Goal: Check status: Check status

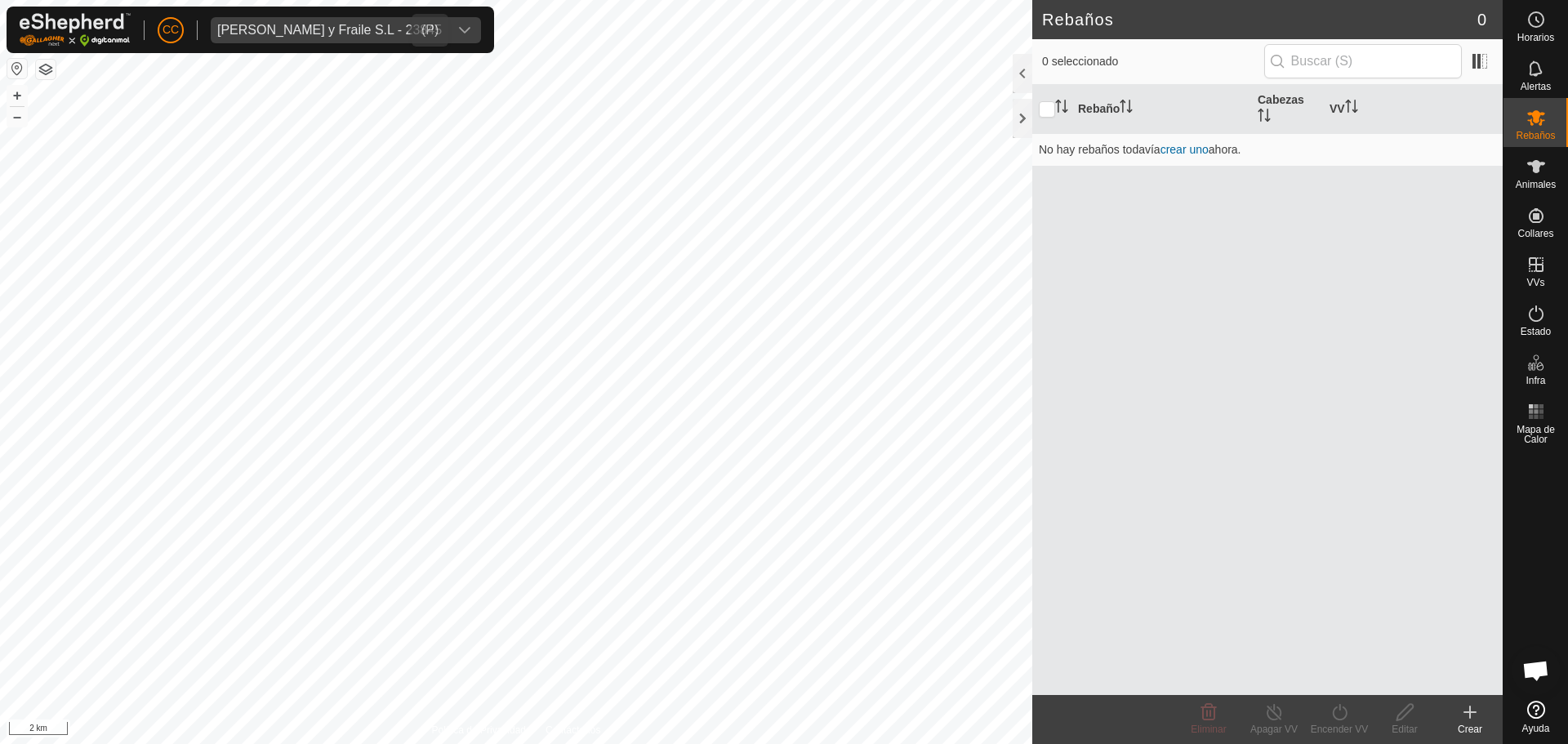
click at [316, 33] on div "[PERSON_NAME] y Fraile S.L - 23845" at bounding box center [330, 31] width 225 height 13
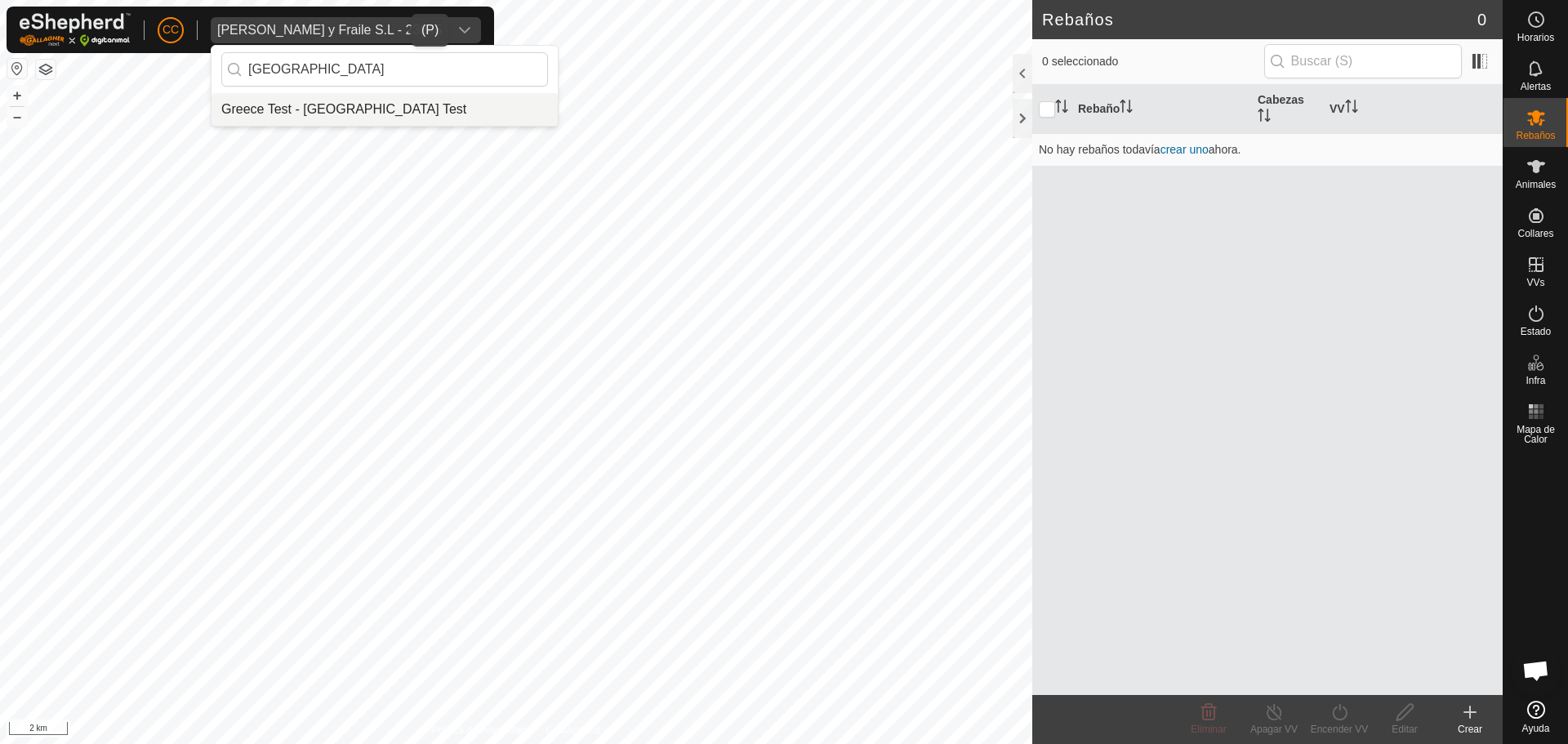
type input "[GEOGRAPHIC_DATA]"
click at [333, 110] on li "Greece Test - [GEOGRAPHIC_DATA] Test" at bounding box center [385, 110] width 346 height 33
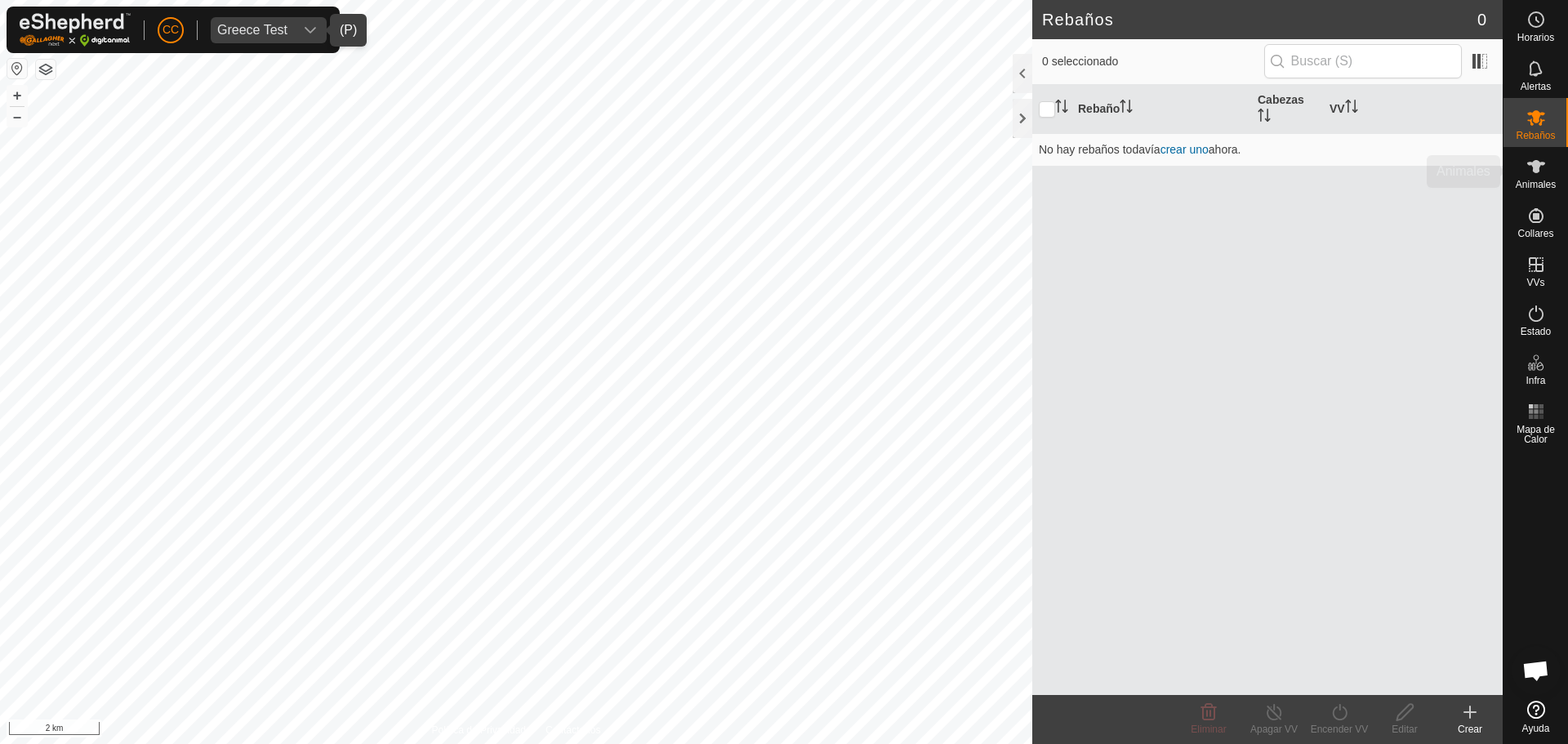
click at [1555, 164] on div "Animales" at bounding box center [1535, 171] width 64 height 49
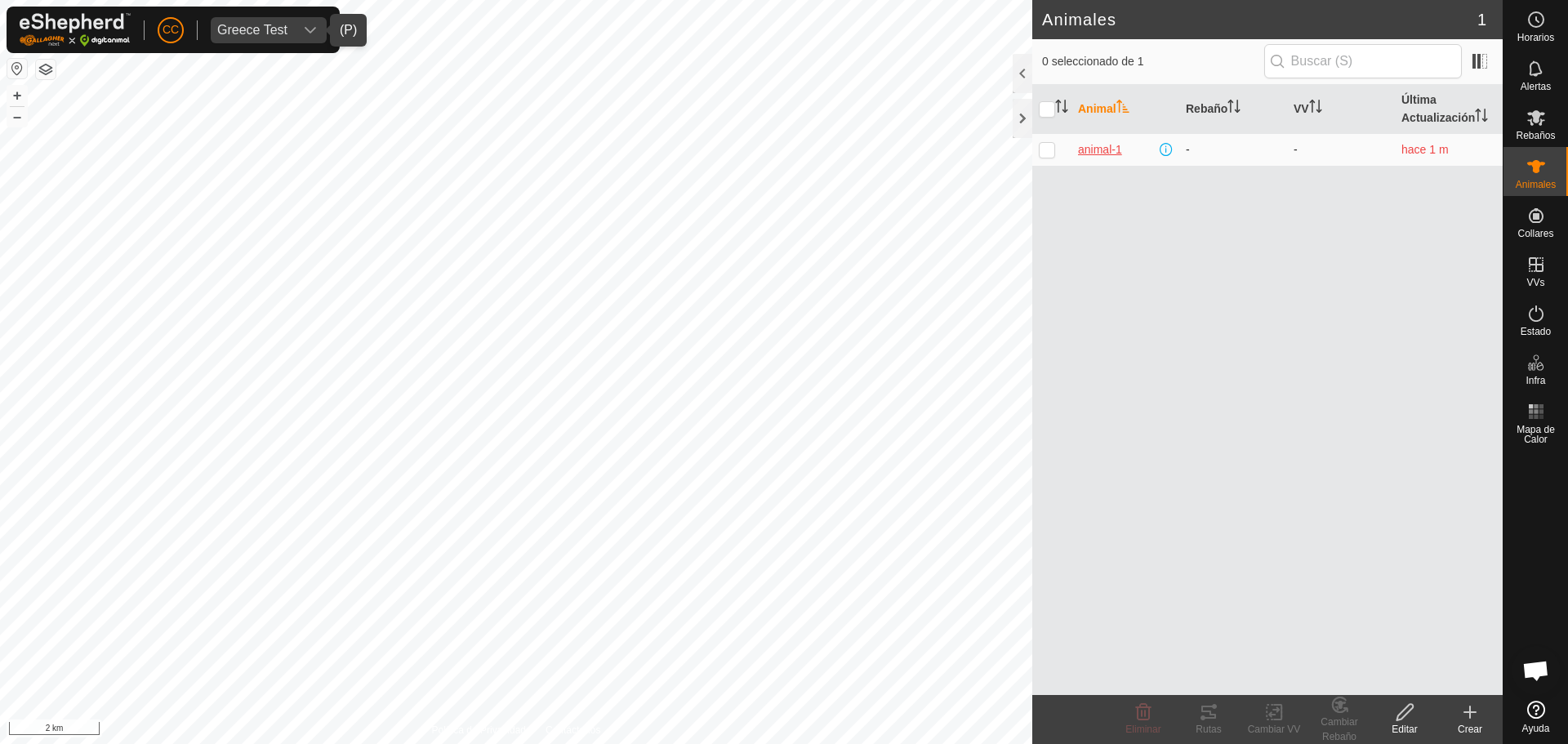
click at [1104, 143] on span "animal-1" at bounding box center [1100, 150] width 44 height 17
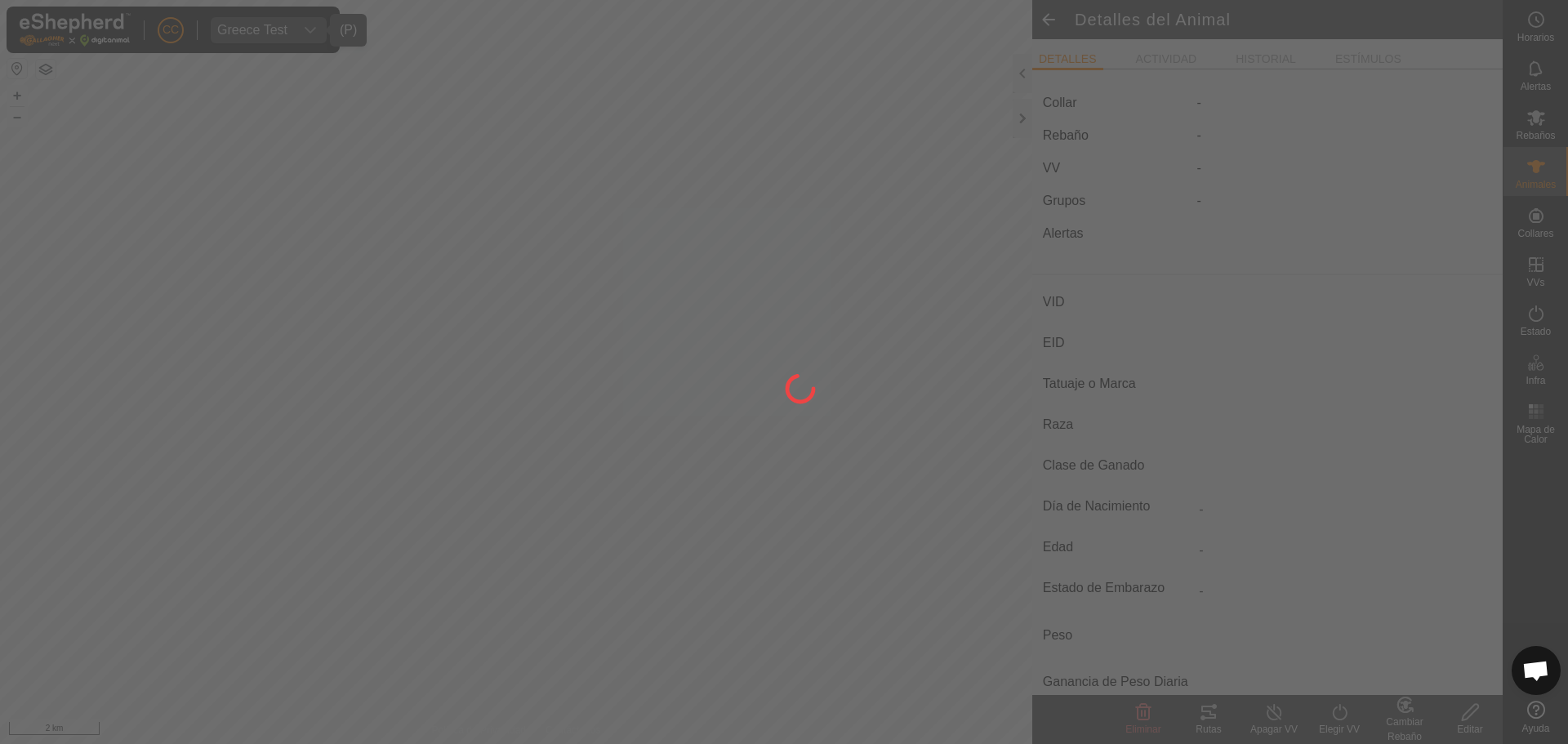
type input "animal-1"
type input "-"
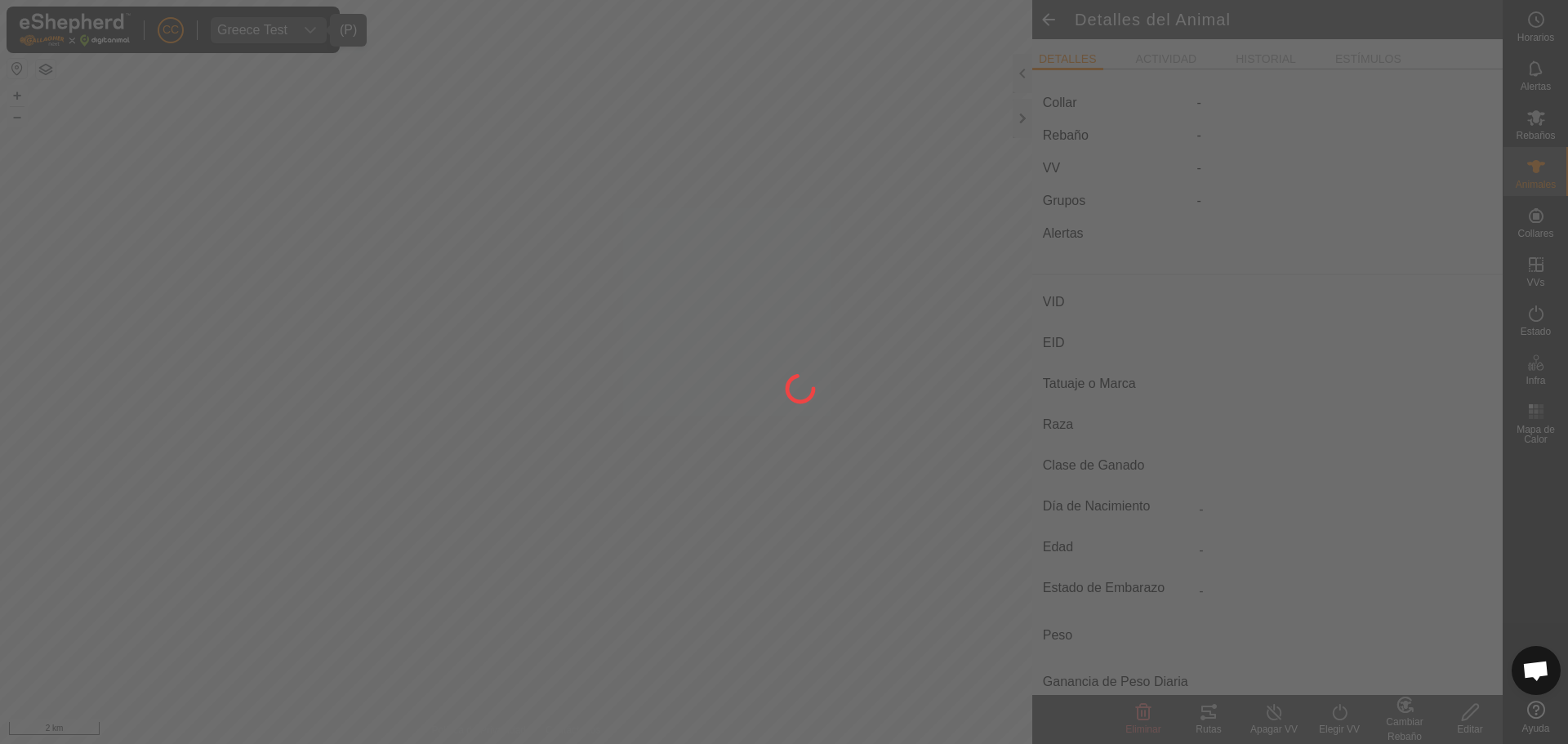
type input "0 kg"
type input "-"
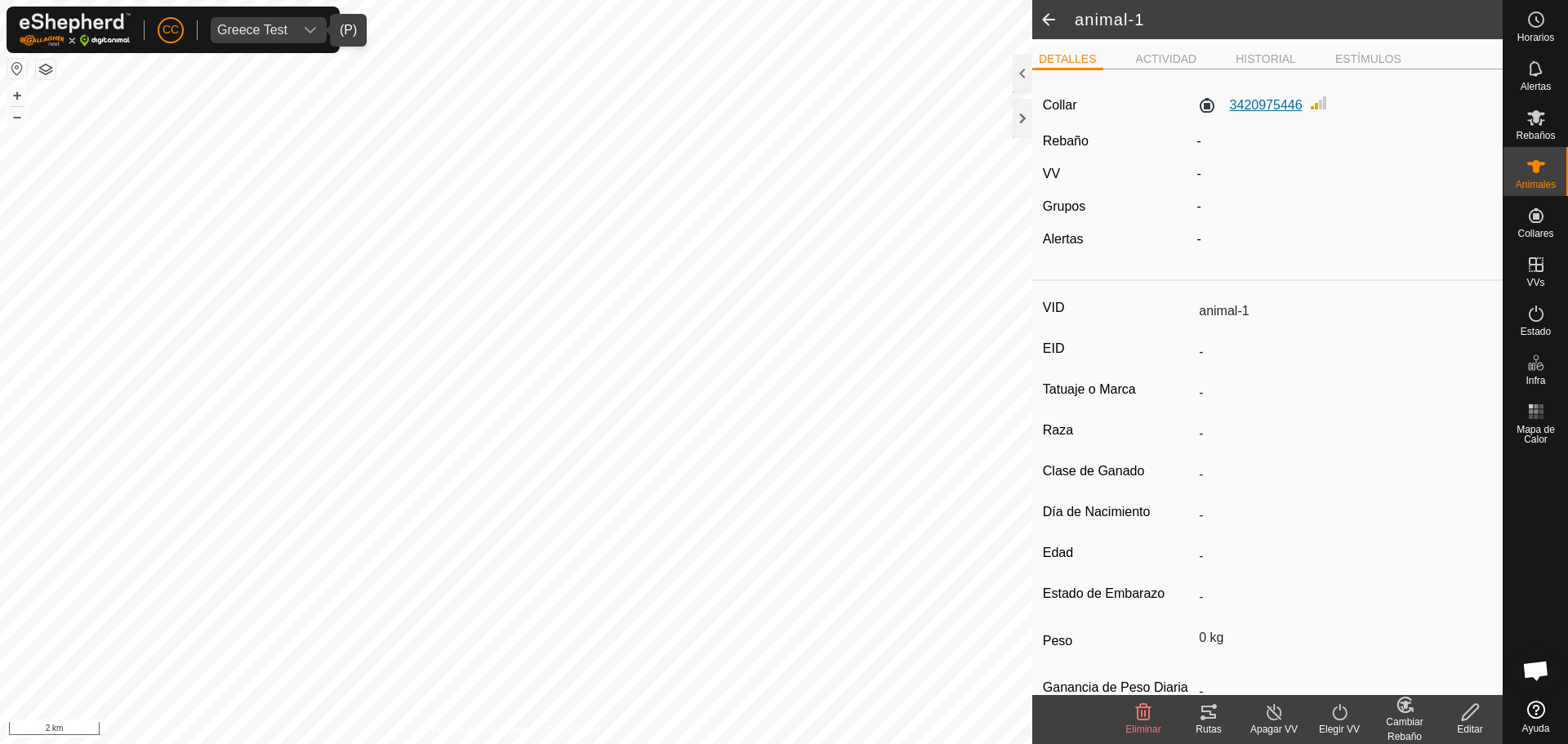
click at [1264, 103] on label "3420975446" at bounding box center [1250, 105] width 106 height 19
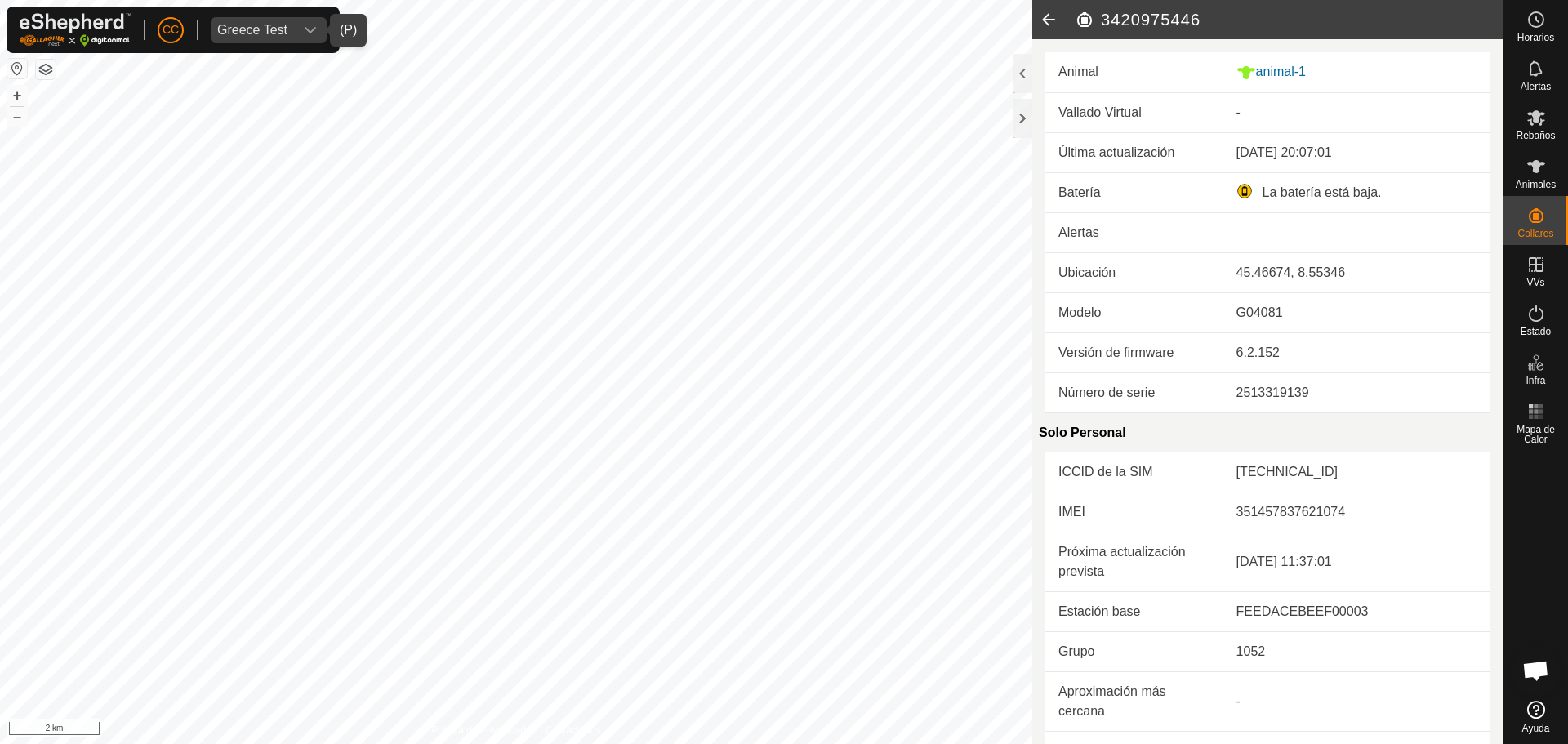
scroll to position [406, 0]
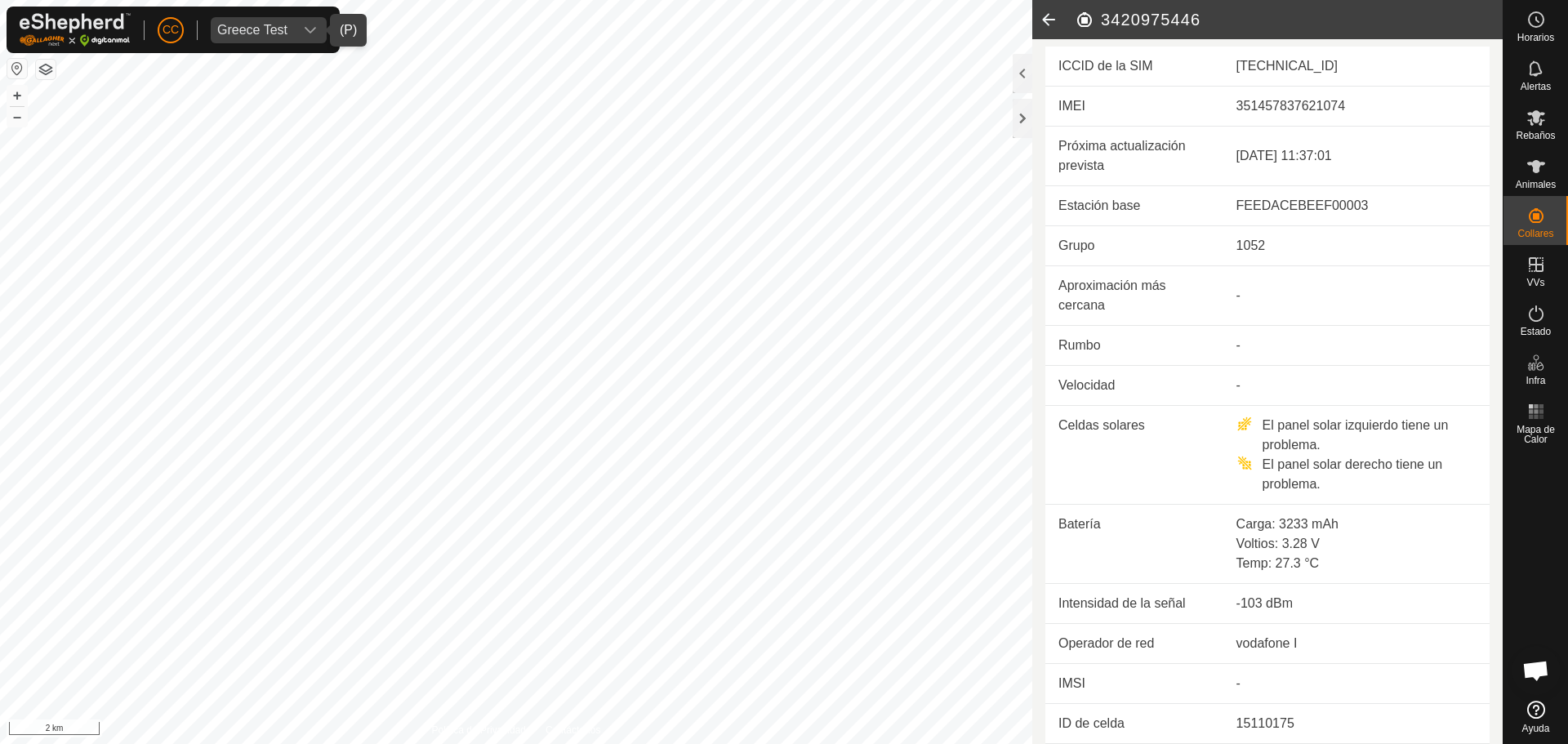
drag, startPoint x: 1224, startPoint y: 154, endPoint x: 1398, endPoint y: 351, distance: 262.8
click at [1374, 144] on td "[DATE] 11:37:01" at bounding box center [1356, 156] width 266 height 60
click at [1296, 601] on td "-103 dBm" at bounding box center [1356, 604] width 266 height 40
drag, startPoint x: 1228, startPoint y: 644, endPoint x: 1300, endPoint y: 637, distance: 72.3
click at [1300, 637] on td "vodafone I" at bounding box center [1356, 643] width 266 height 40
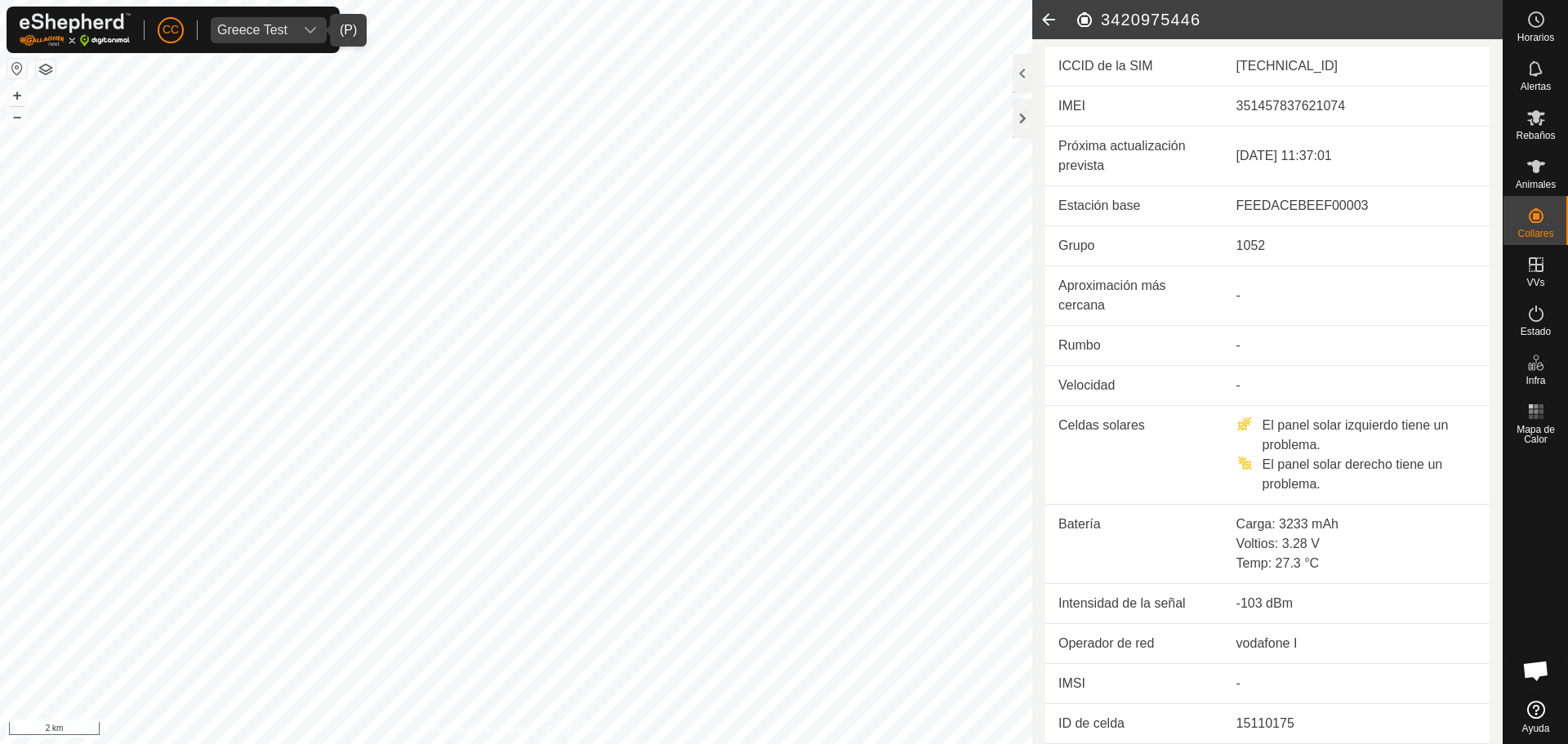
click at [1389, 598] on td "-103 dBm" at bounding box center [1356, 604] width 266 height 40
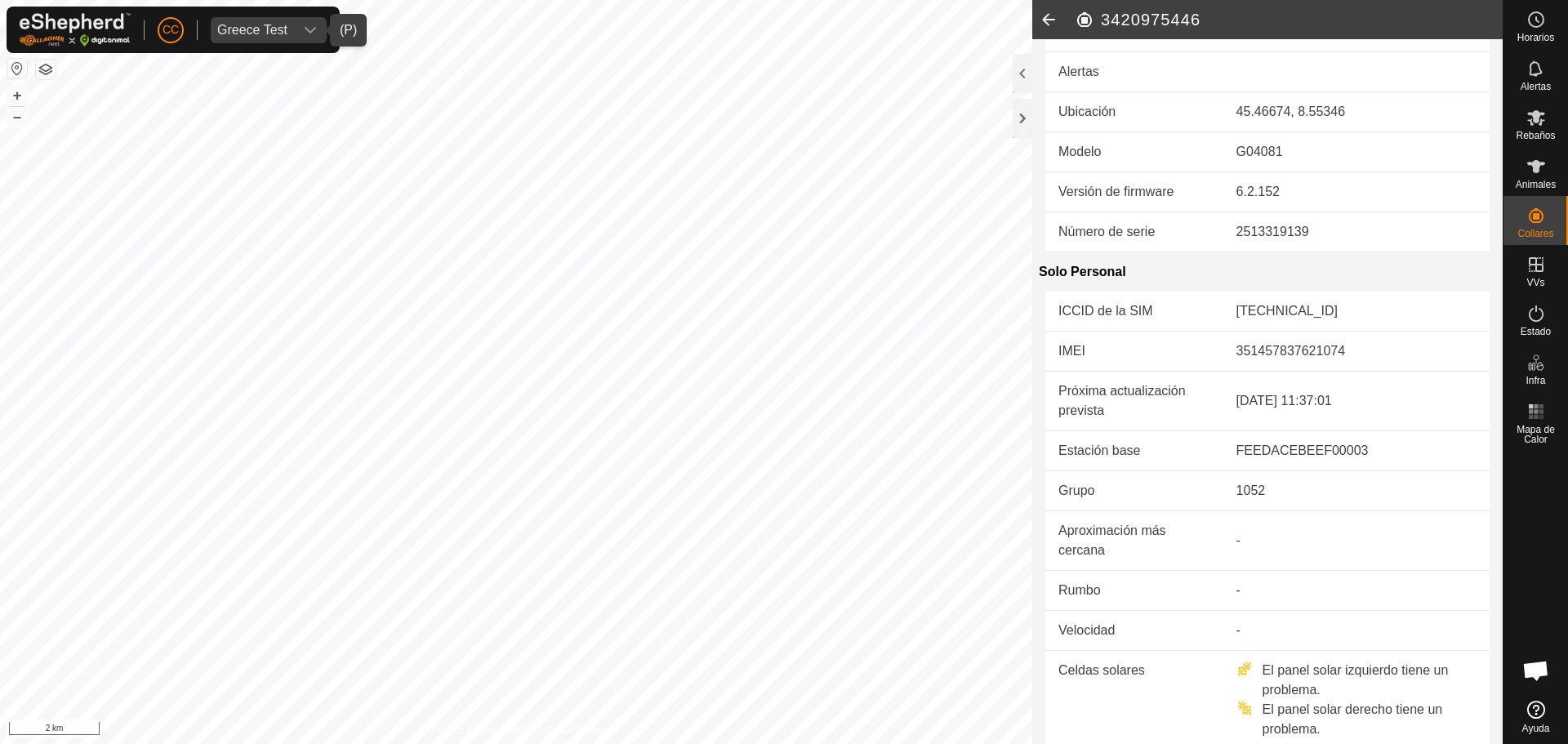
scroll to position [0, 0]
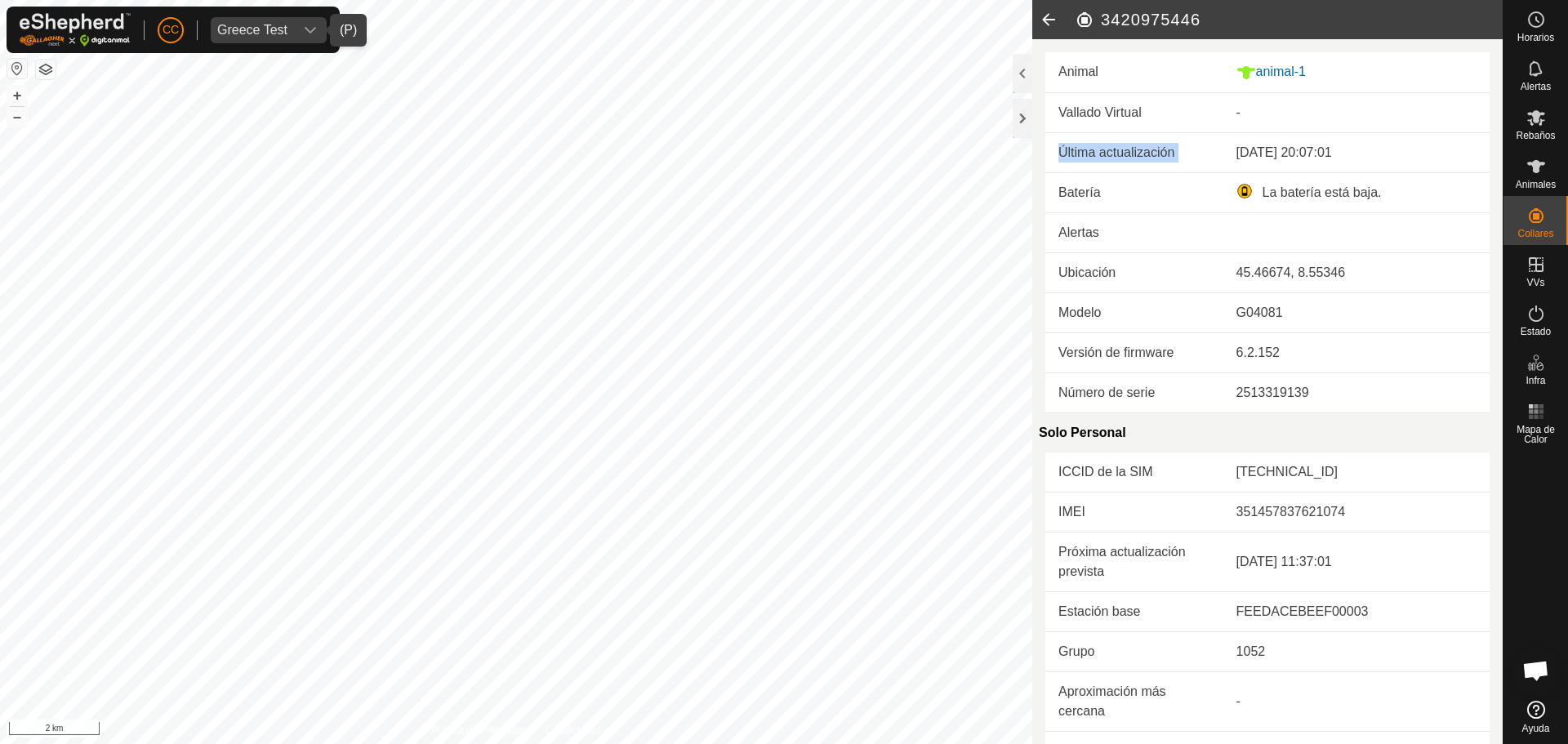
drag, startPoint x: 1245, startPoint y: 141, endPoint x: 1201, endPoint y: 115, distance: 51.1
click at [1431, 125] on div "Animal animal-1 Vallado Virtual - Última actualización [DATE] 20:07:01 Batería …" at bounding box center [1267, 391] width 470 height 705
click at [1036, 19] on icon at bounding box center [1049, 19] width 33 height 39
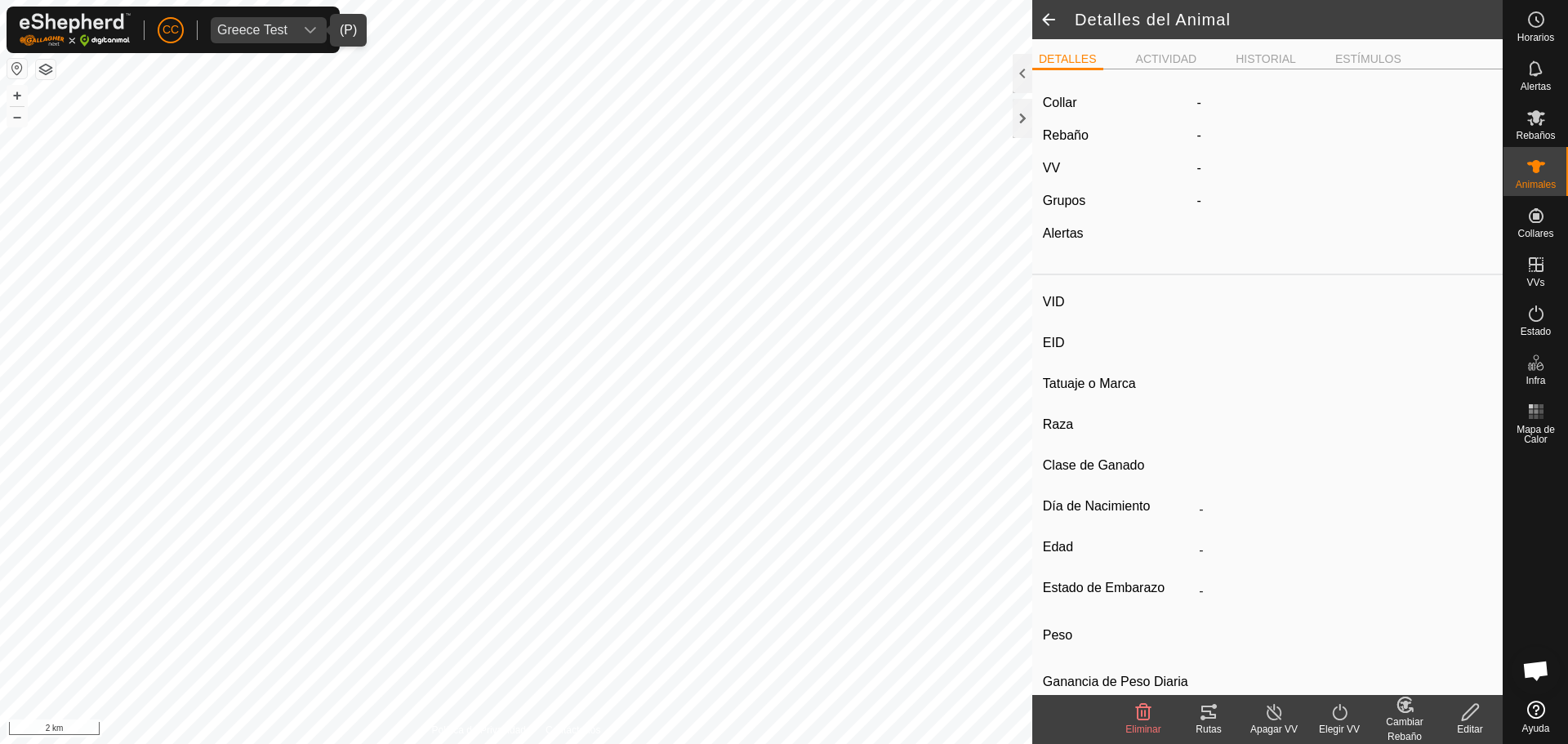
type input "animal-1"
type input "-"
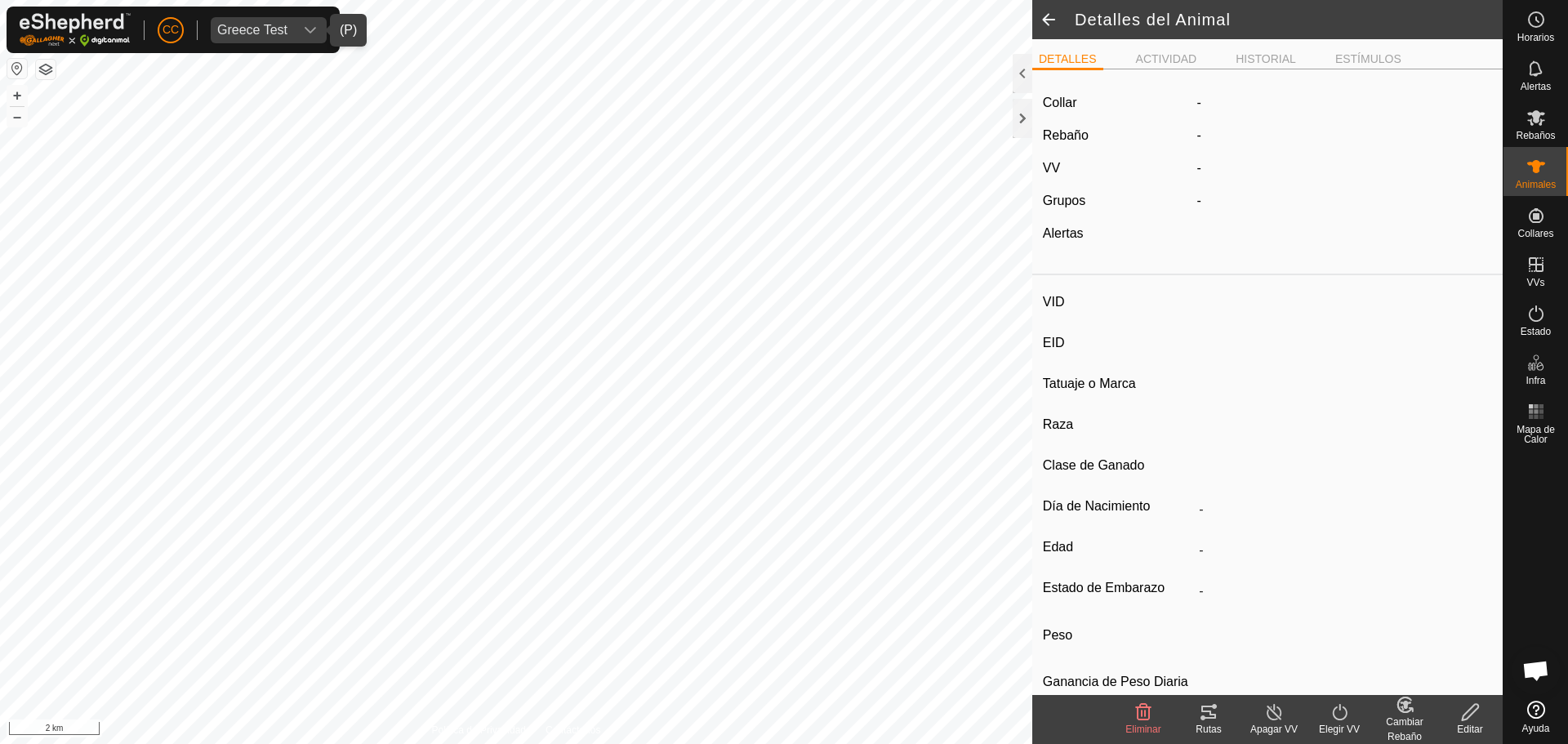
type input "0 kg"
type input "-"
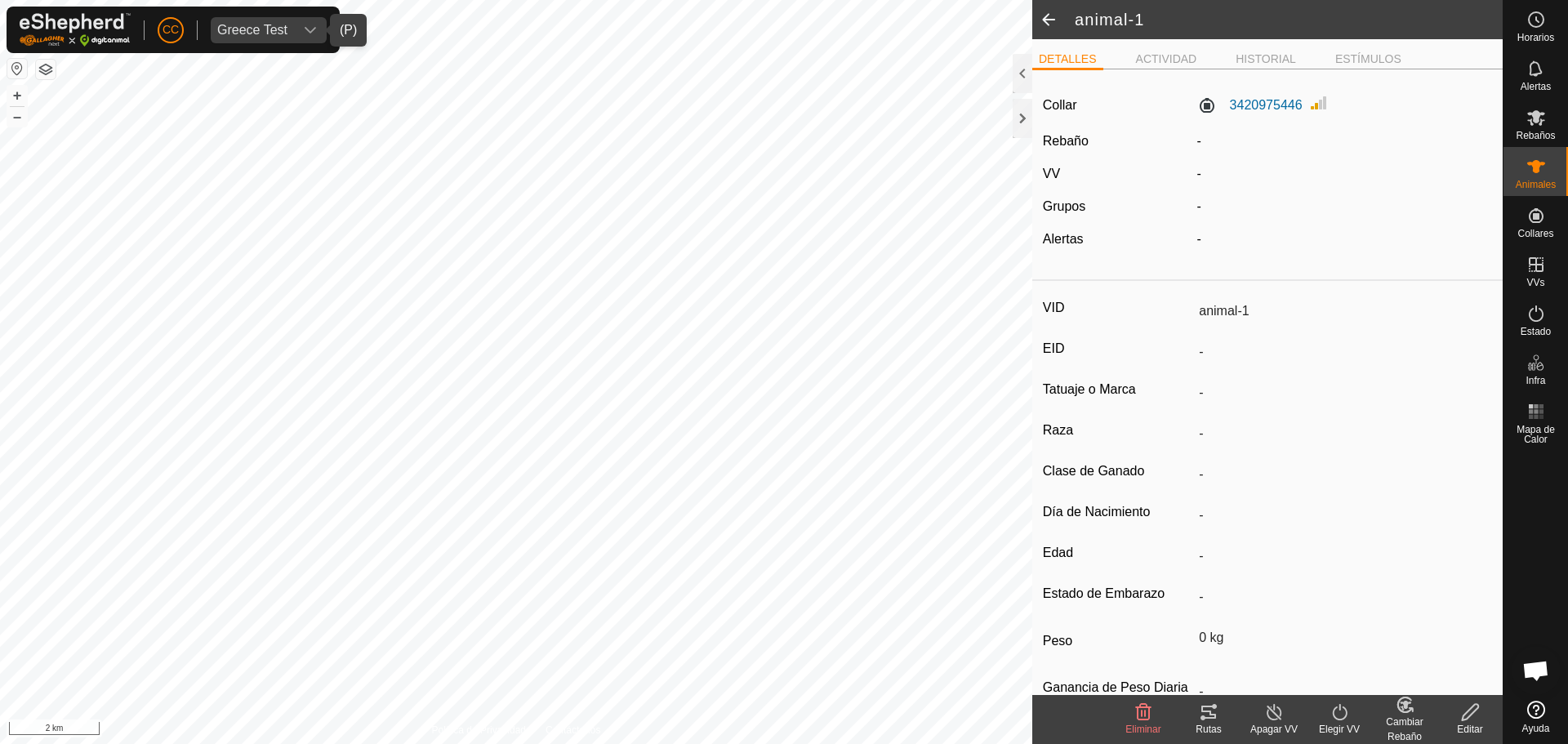
click at [1212, 714] on icon at bounding box center [1208, 712] width 14 height 13
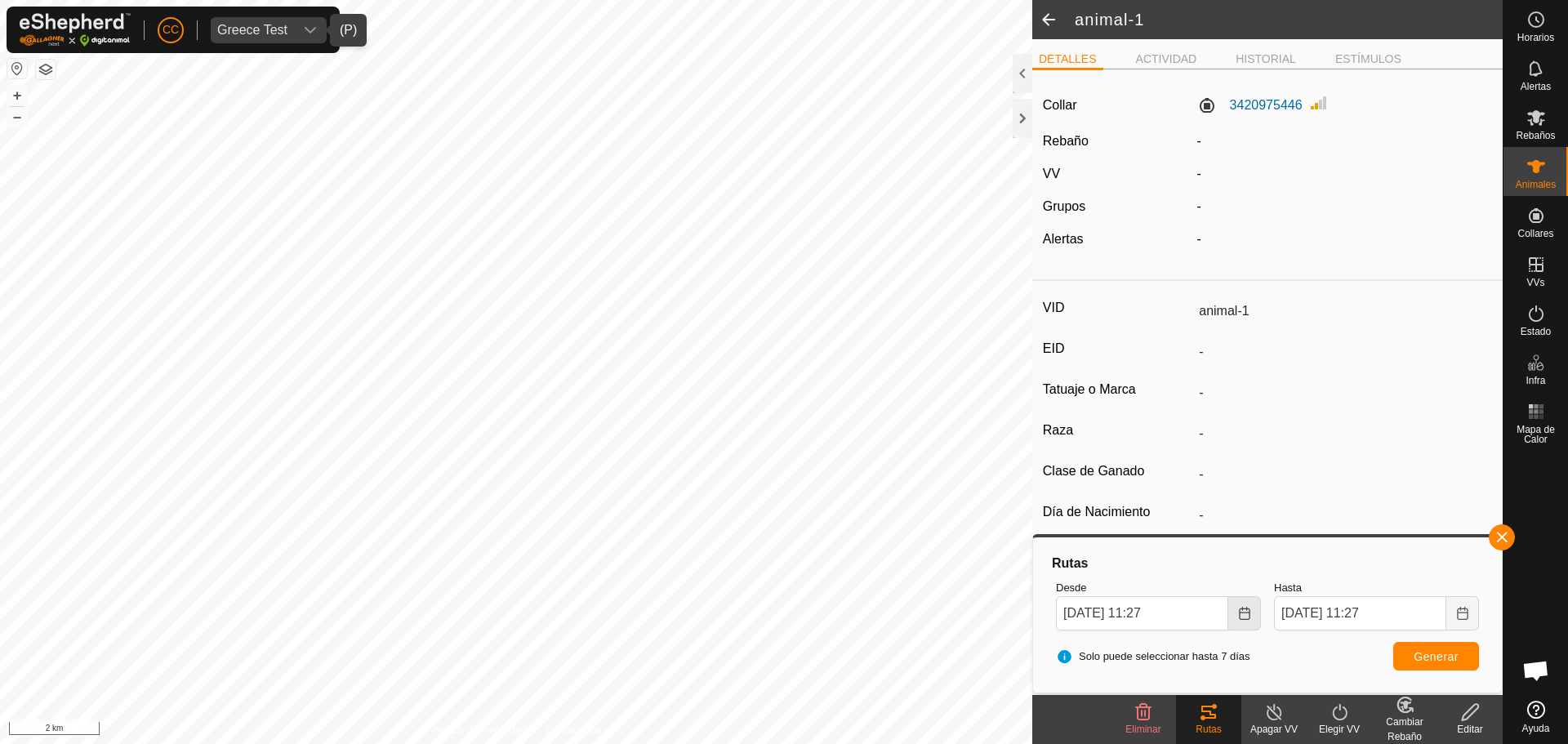
click at [1235, 605] on button "Choose Date" at bounding box center [1245, 613] width 33 height 35
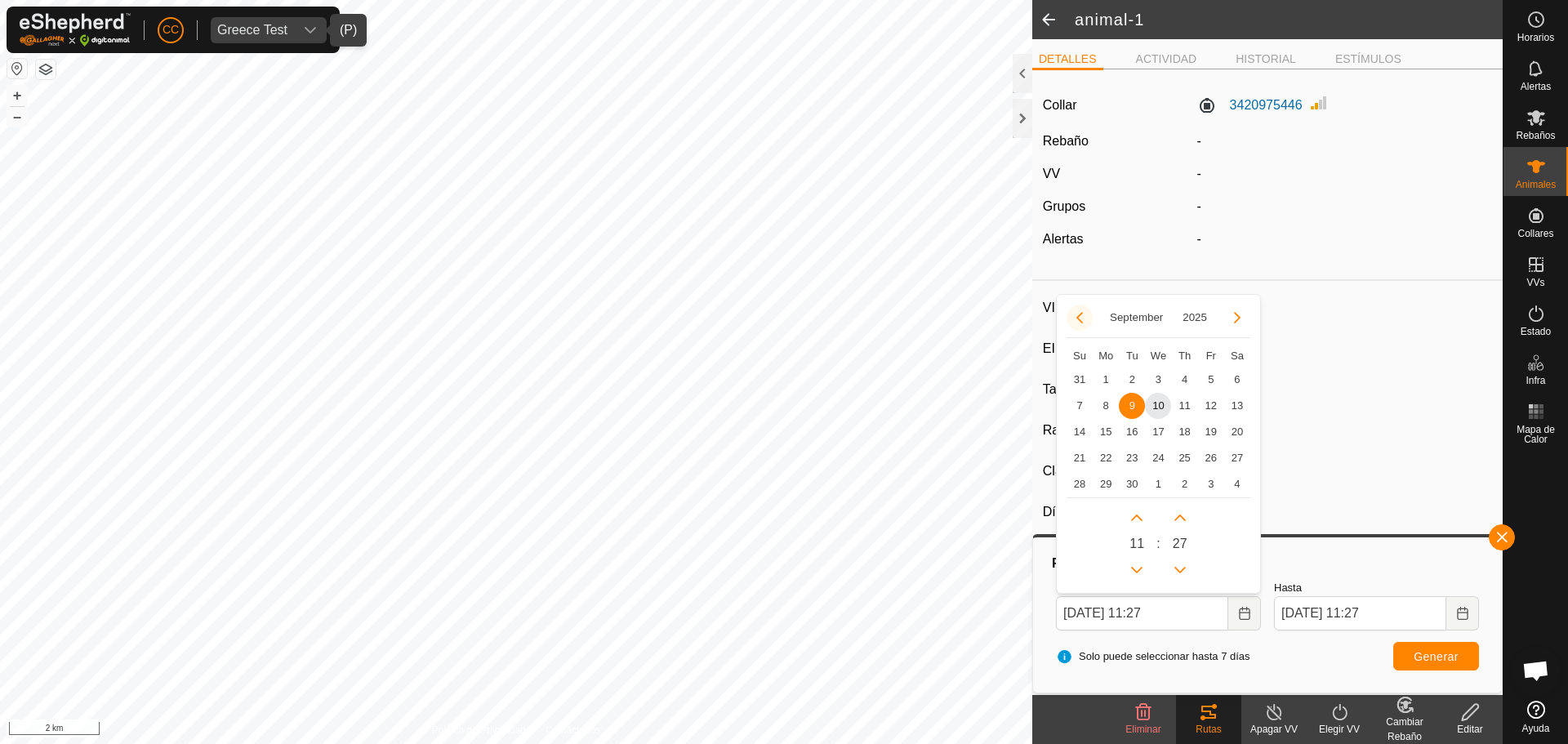
click at [1082, 317] on button "Previous Month" at bounding box center [1079, 317] width 26 height 26
click at [1077, 401] on span "3" at bounding box center [1079, 406] width 26 height 26
type input "[DATE] 11:27"
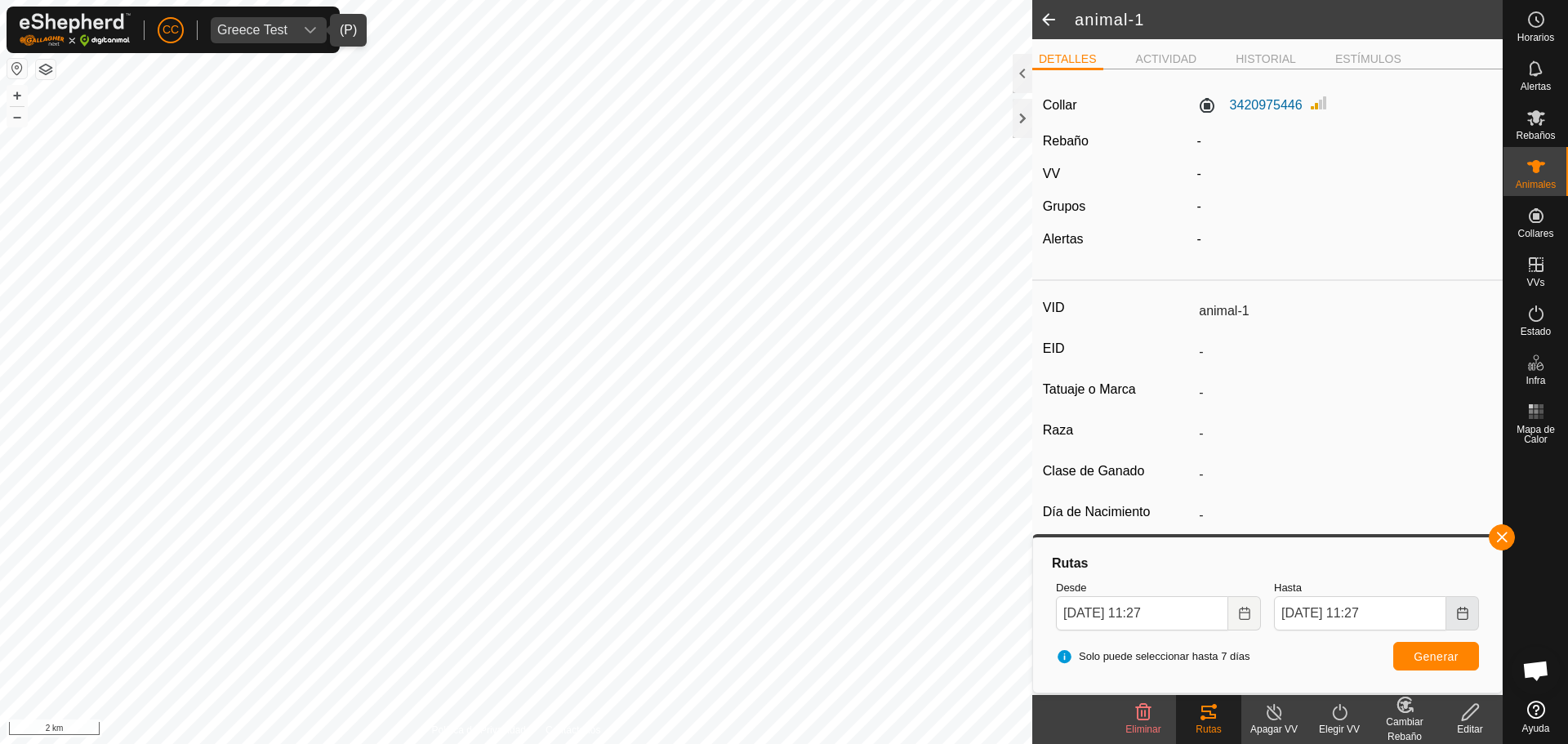
click at [1465, 618] on icon "Choose Date" at bounding box center [1463, 613] width 13 height 13
click at [1294, 296] on button "Previous Month" at bounding box center [1297, 291] width 26 height 26
click at [1432, 384] on span "11" at bounding box center [1429, 379] width 26 height 26
type input "[DATE] 11:27"
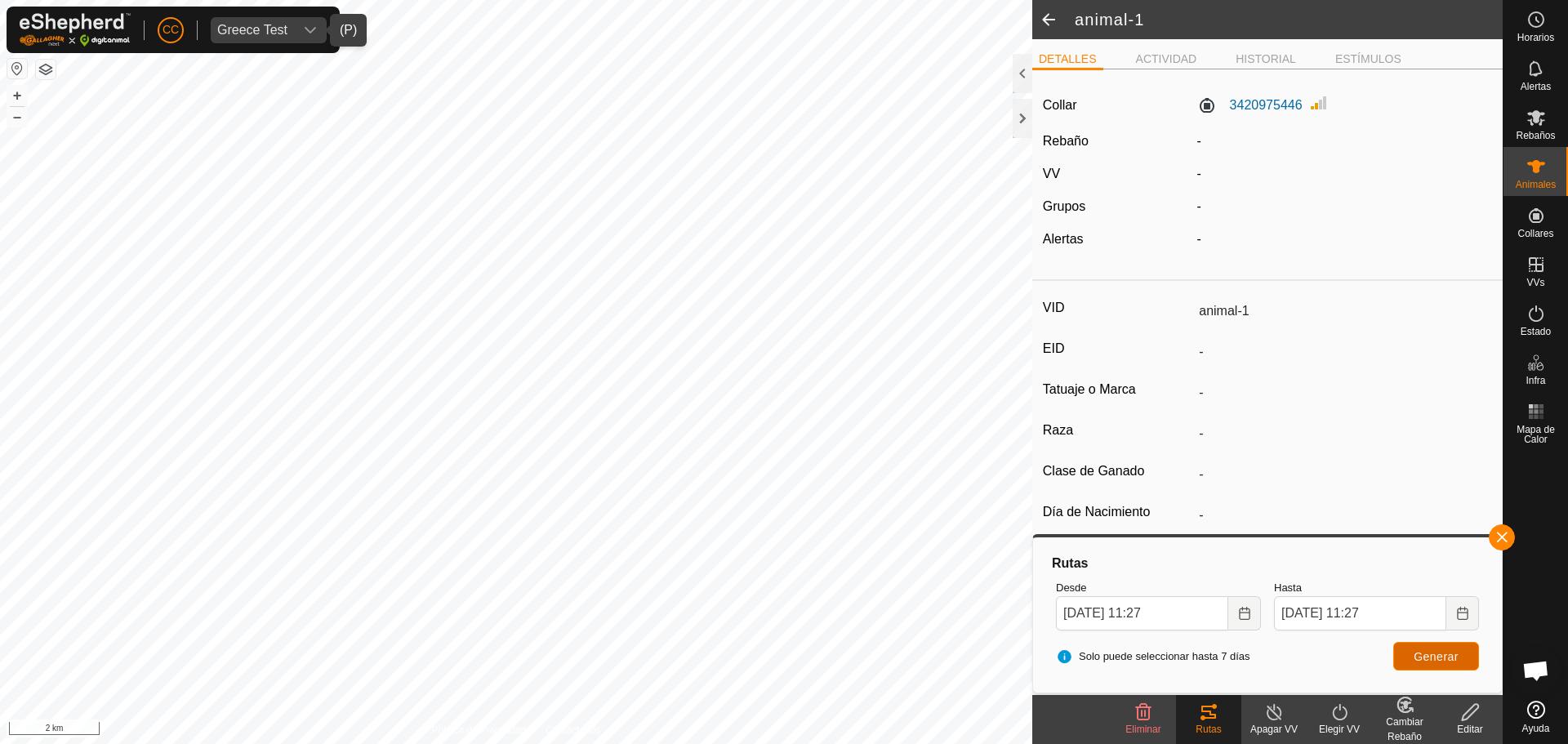
click at [1424, 651] on span "Generar" at bounding box center [1435, 657] width 45 height 13
click at [1251, 618] on button "Choose Date" at bounding box center [1245, 613] width 33 height 35
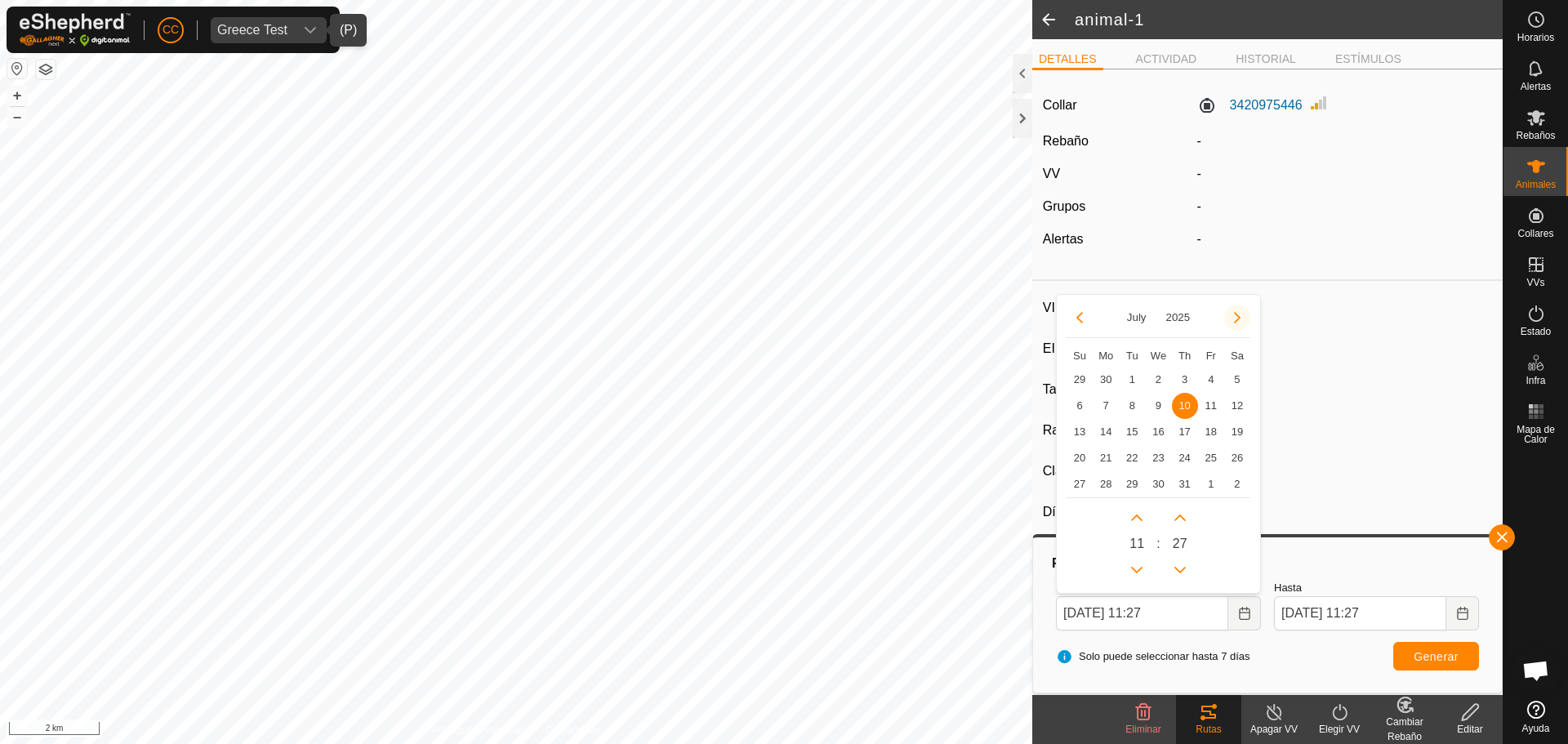
click at [1233, 312] on button "Next Month" at bounding box center [1236, 317] width 26 height 26
click at [1076, 406] on span "3" at bounding box center [1079, 406] width 26 height 26
type input "[DATE] 11:27"
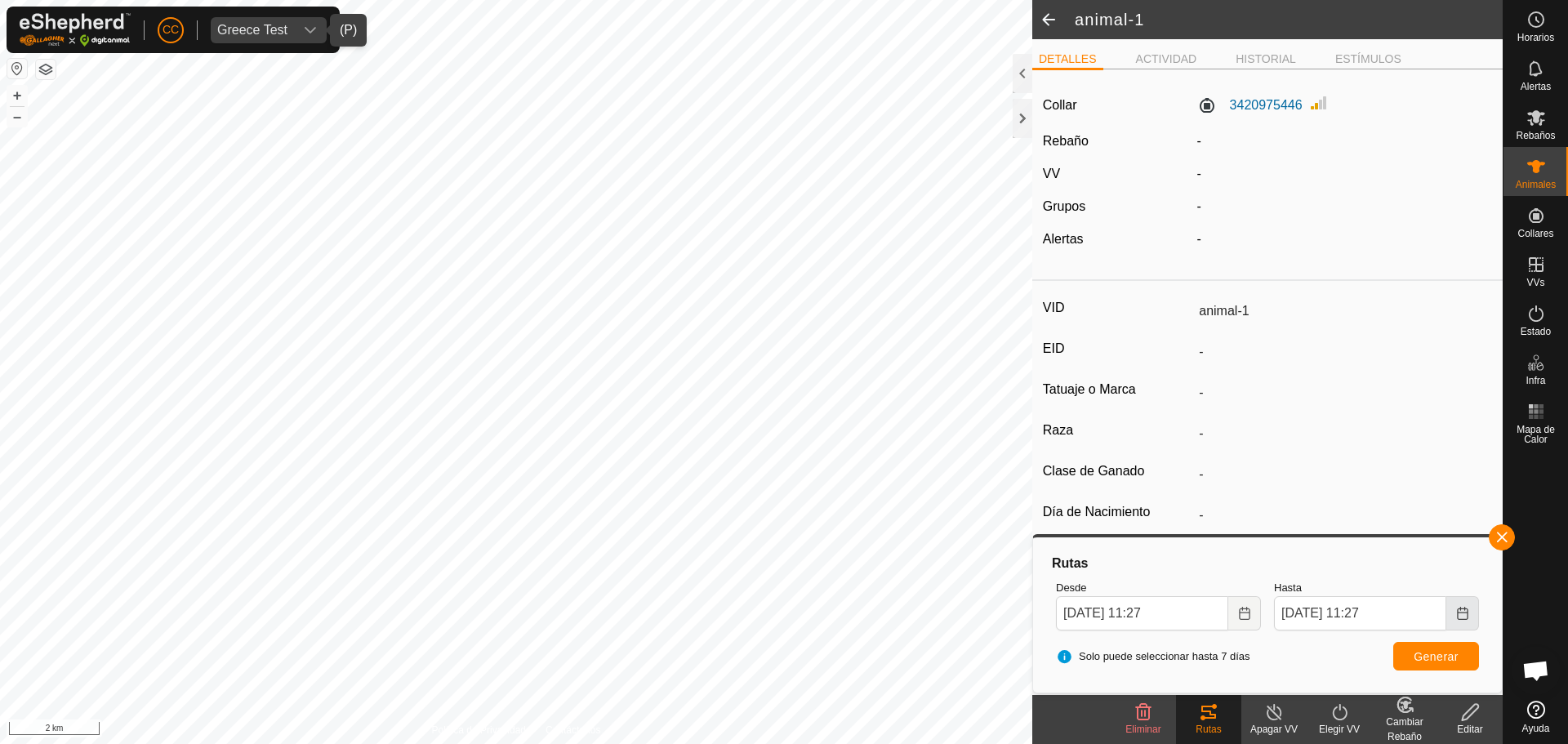
click at [1472, 618] on button "Choose Date" at bounding box center [1462, 613] width 33 height 35
click at [1459, 380] on span "9" at bounding box center [1455, 379] width 26 height 26
type input "[DATE] 11:27"
click at [1449, 668] on button "Generar" at bounding box center [1435, 657] width 86 height 29
click at [1050, 21] on span at bounding box center [1049, 19] width 33 height 39
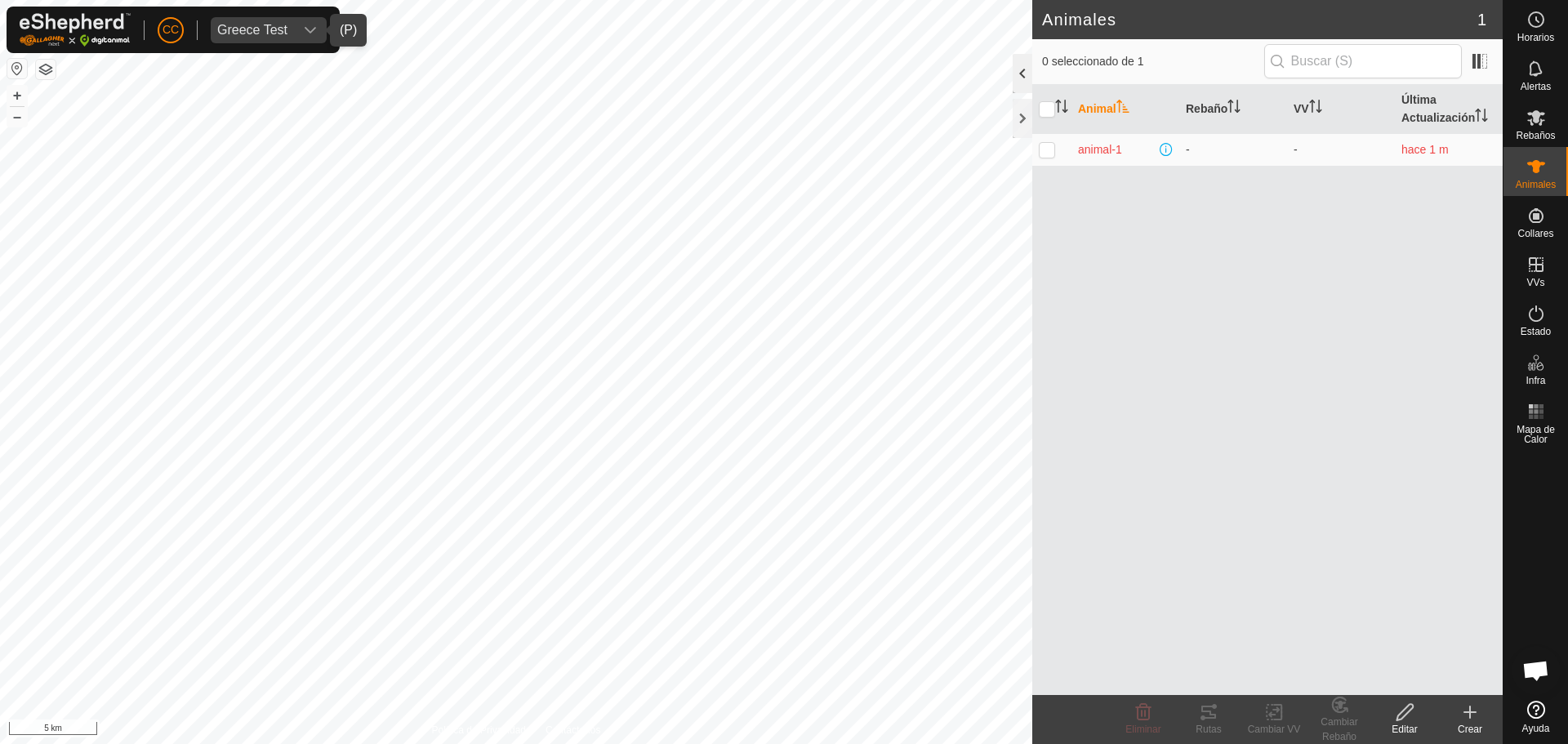
click at [1016, 66] on div at bounding box center [1022, 73] width 19 height 39
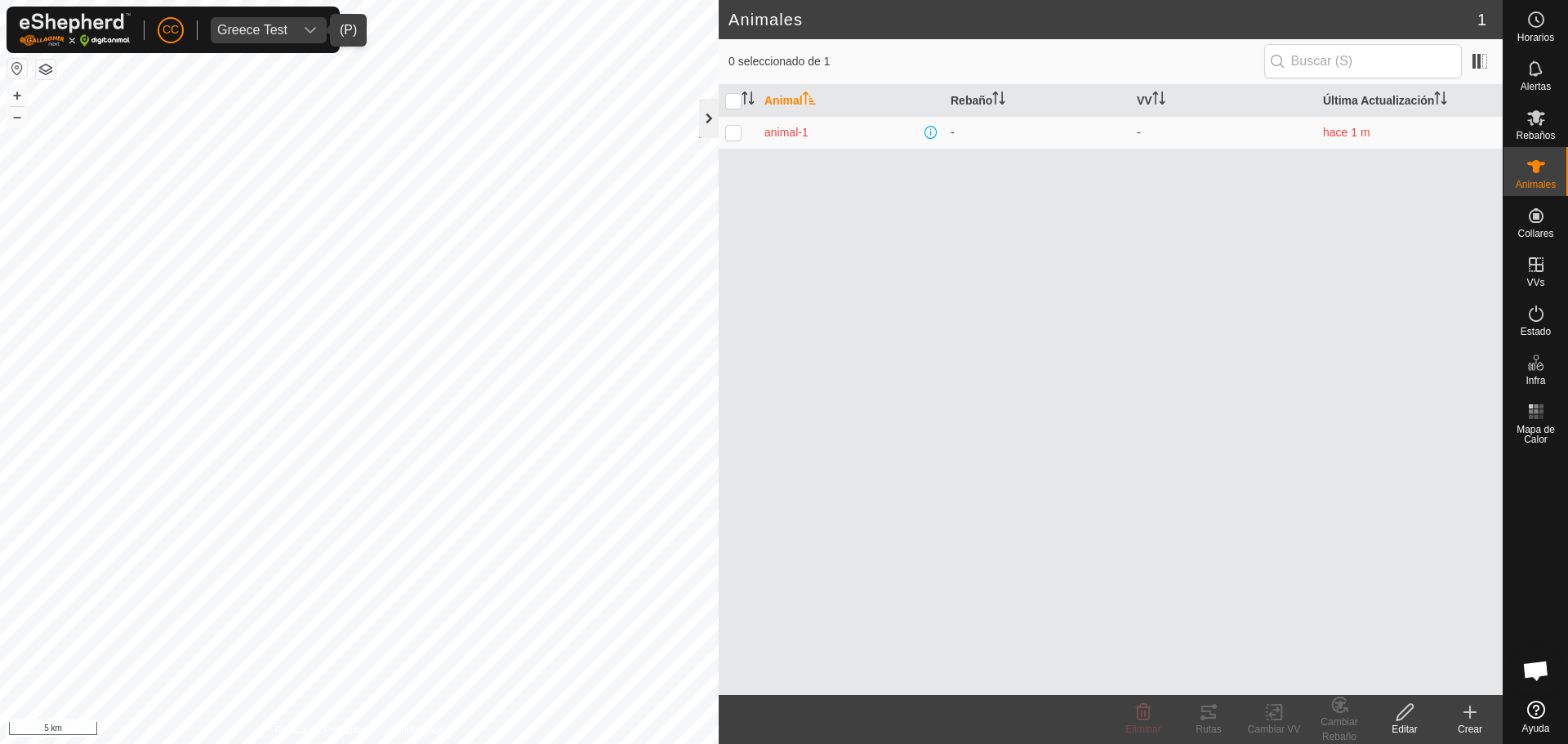
click at [709, 123] on div at bounding box center [709, 118] width 19 height 39
